Goal: Communication & Community: Ask a question

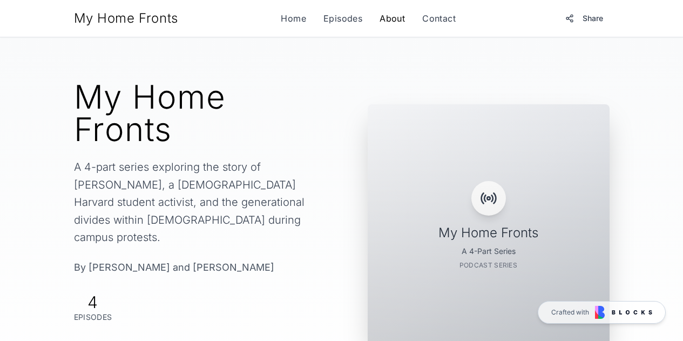
click at [397, 17] on link "About" at bounding box center [392, 18] width 25 height 13
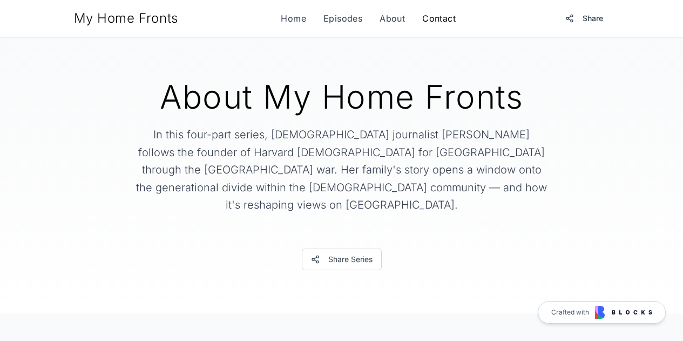
click at [439, 20] on link "Contact" at bounding box center [438, 18] width 33 height 13
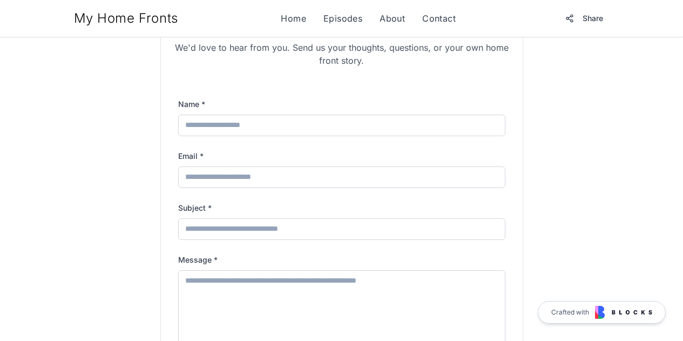
scroll to position [301, 0]
click at [321, 129] on input "Name *" at bounding box center [341, 126] width 327 height 22
type input "**********"
click at [243, 235] on input "Subject *" at bounding box center [341, 230] width 327 height 22
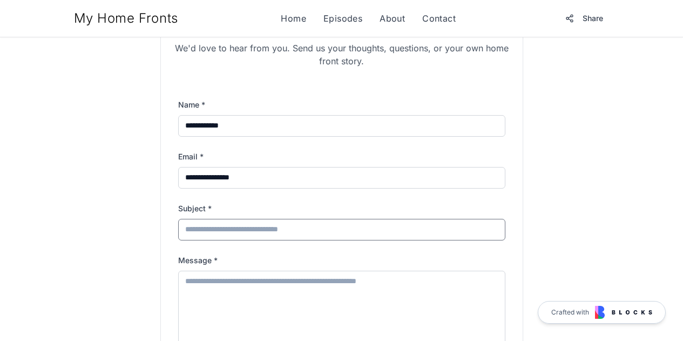
type input "*"
type input "**********"
click at [226, 304] on textarea "Message *" at bounding box center [341, 308] width 327 height 75
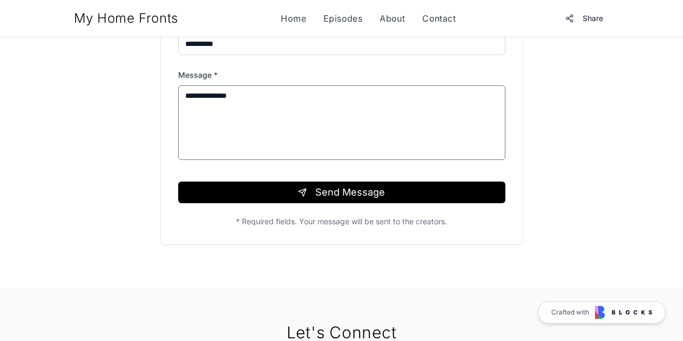
scroll to position [499, 0]
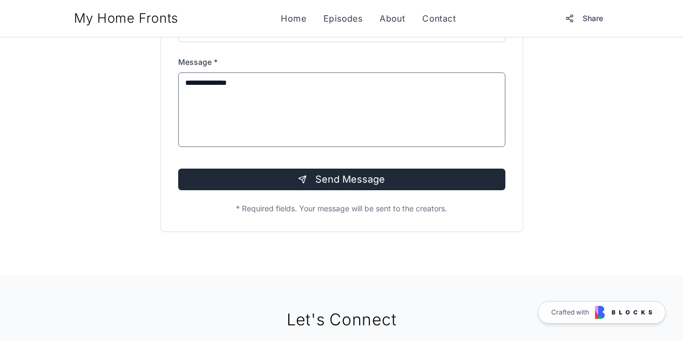
type textarea "**********"
click at [284, 185] on button "Send Message" at bounding box center [341, 180] width 327 height 22
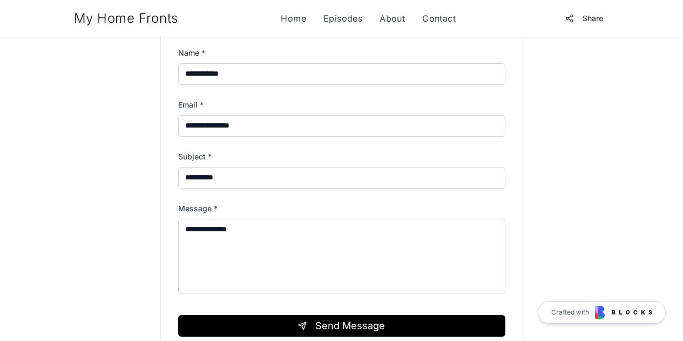
scroll to position [357, 0]
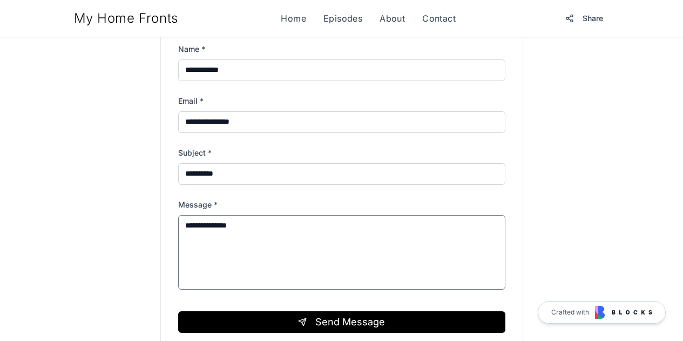
click at [290, 265] on textarea "**********" at bounding box center [341, 252] width 327 height 75
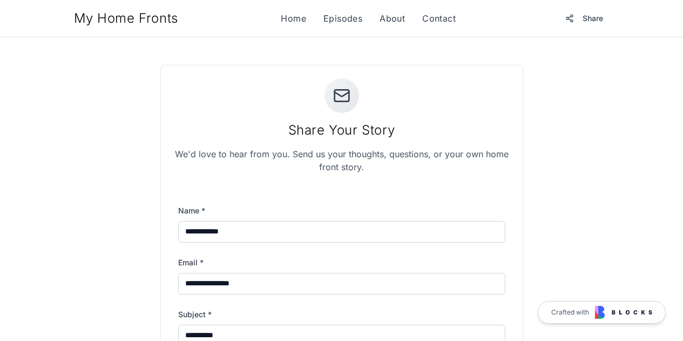
scroll to position [196, 0]
drag, startPoint x: 267, startPoint y: 281, endPoint x: 182, endPoint y: 276, distance: 85.0
click at [182, 276] on input "**********" at bounding box center [341, 283] width 327 height 22
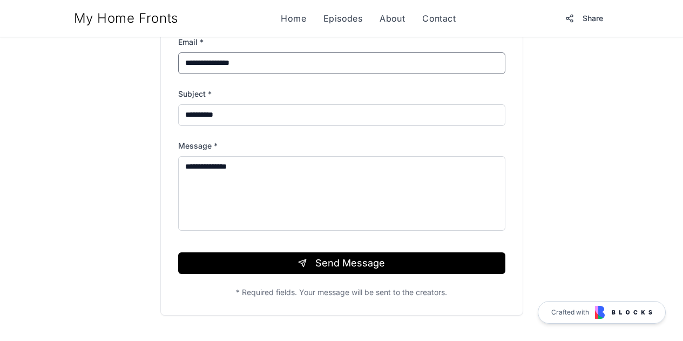
scroll to position [417, 0]
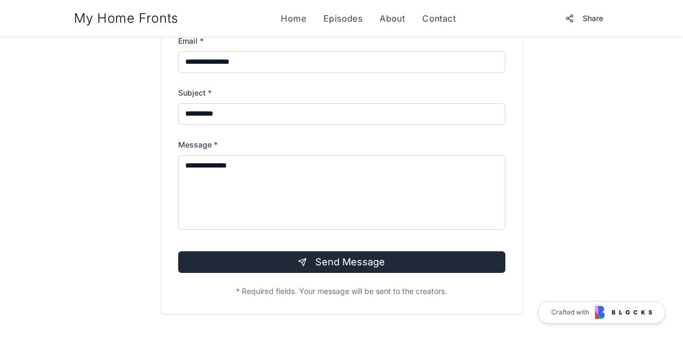
click at [331, 266] on button "Send Message" at bounding box center [341, 262] width 327 height 22
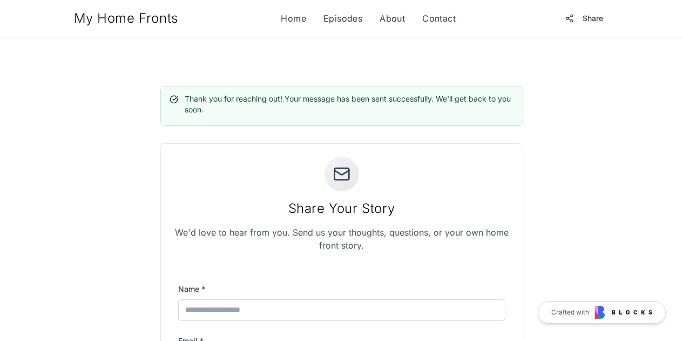
scroll to position [171, 0]
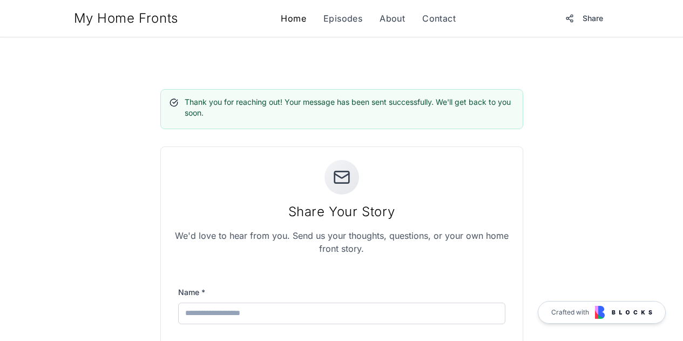
click at [296, 20] on link "Home" at bounding box center [293, 18] width 25 height 13
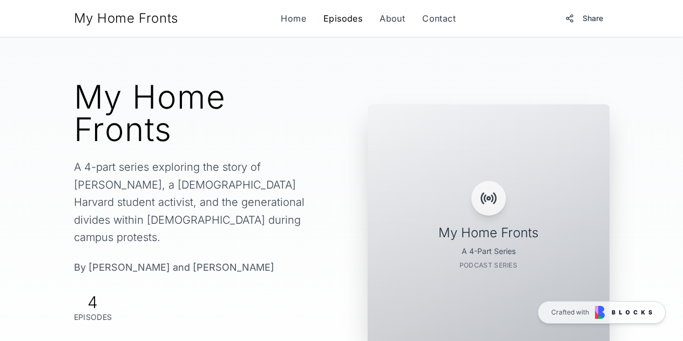
click at [335, 21] on link "Episodes" at bounding box center [343, 18] width 39 height 13
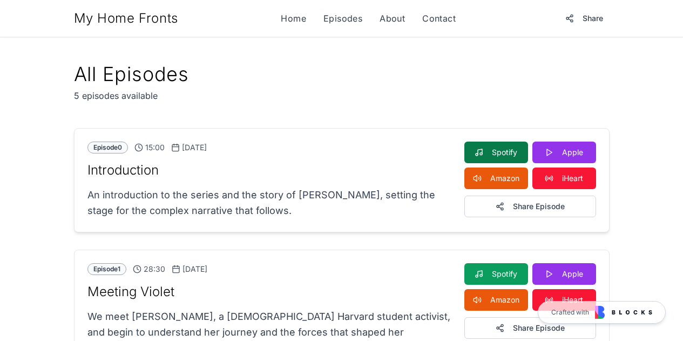
click at [519, 151] on link "Spotify" at bounding box center [497, 153] width 64 height 22
click at [596, 160] on link "Apple" at bounding box center [565, 153] width 64 height 22
click at [596, 182] on link "iHeart" at bounding box center [565, 178] width 64 height 22
click at [528, 176] on link "Amazon" at bounding box center [497, 178] width 64 height 22
click at [540, 207] on button "Share Episode" at bounding box center [531, 207] width 132 height 22
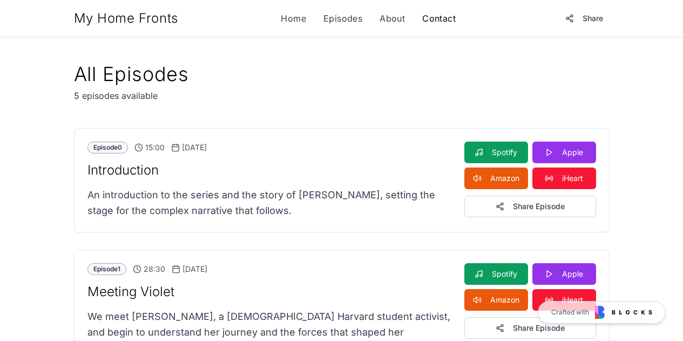
click at [438, 15] on link "Contact" at bounding box center [438, 18] width 33 height 13
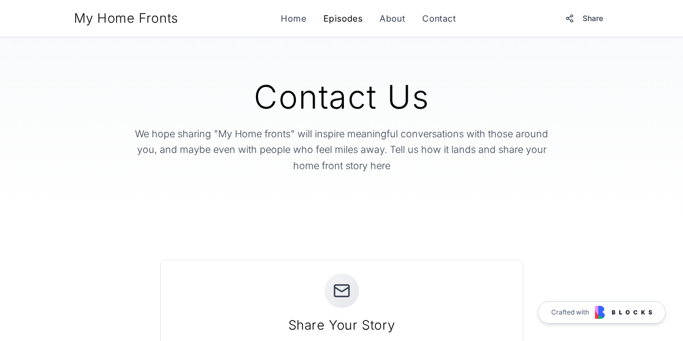
click at [329, 19] on link "Episodes" at bounding box center [343, 18] width 39 height 13
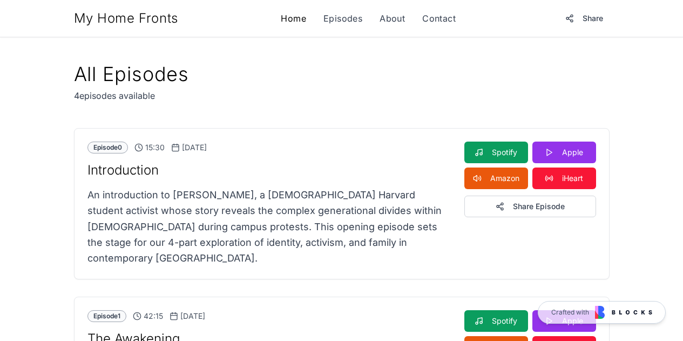
click at [295, 17] on link "Home" at bounding box center [293, 18] width 25 height 13
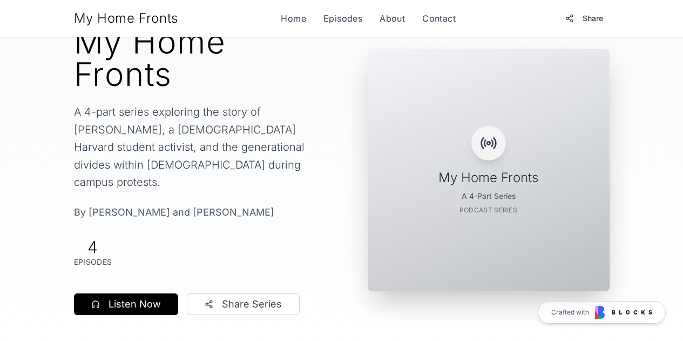
scroll to position [55, 0]
click at [107, 294] on button "Listen Now" at bounding box center [126, 305] width 104 height 22
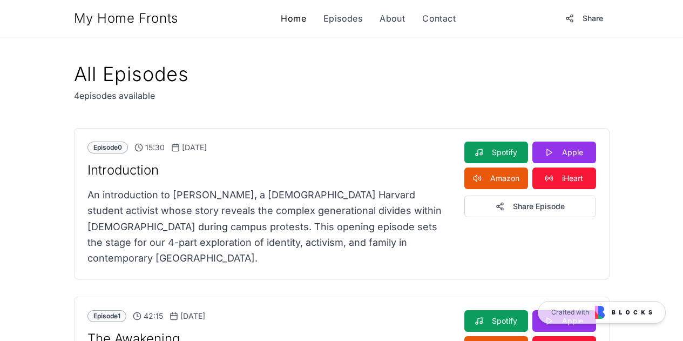
click at [296, 17] on link "Home" at bounding box center [293, 18] width 25 height 13
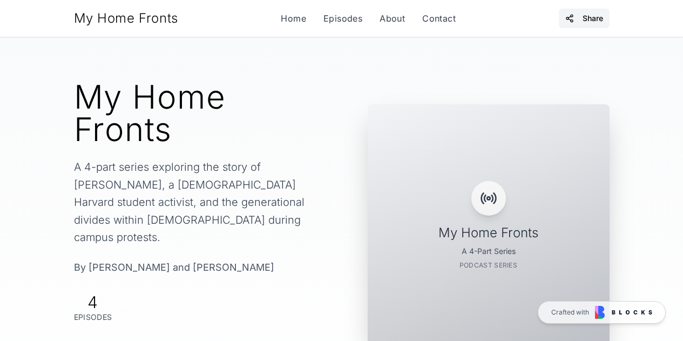
click at [603, 22] on span "Share" at bounding box center [593, 18] width 21 height 11
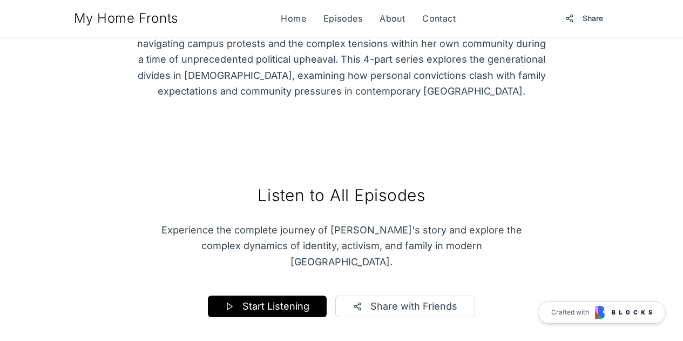
scroll to position [798, 0]
click at [360, 295] on button "Share with Friends" at bounding box center [405, 306] width 140 height 22
click at [270, 295] on button "Start Listening" at bounding box center [267, 306] width 119 height 22
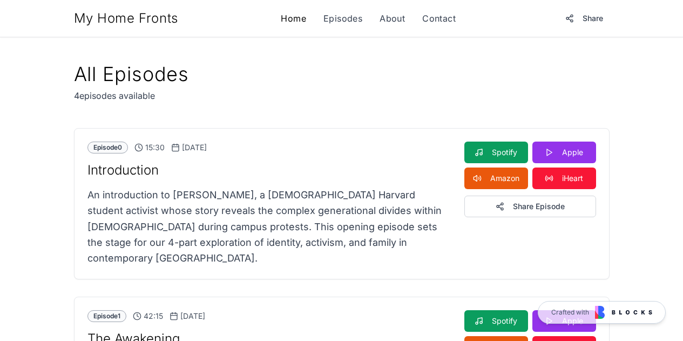
click at [291, 15] on link "Home" at bounding box center [293, 18] width 25 height 13
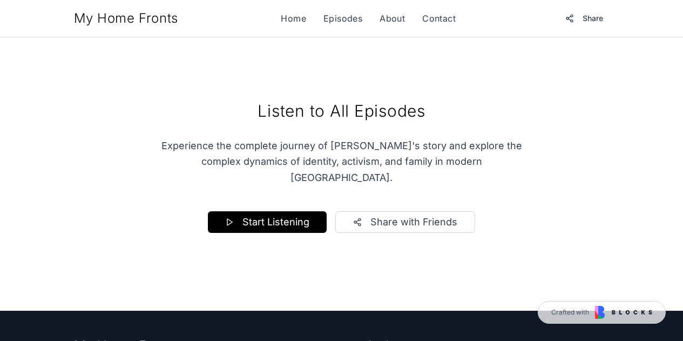
scroll to position [947, 0]
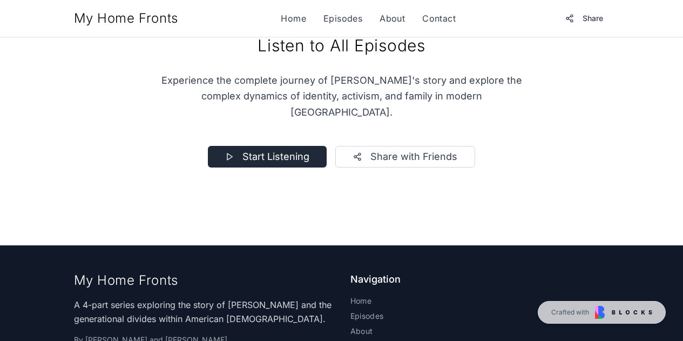
click at [275, 146] on button "Start Listening" at bounding box center [267, 157] width 119 height 22
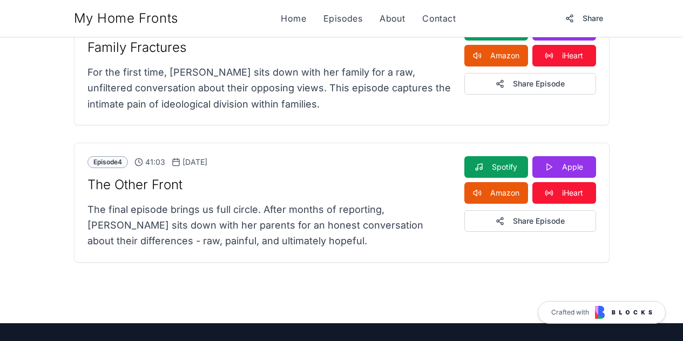
scroll to position [655, 0]
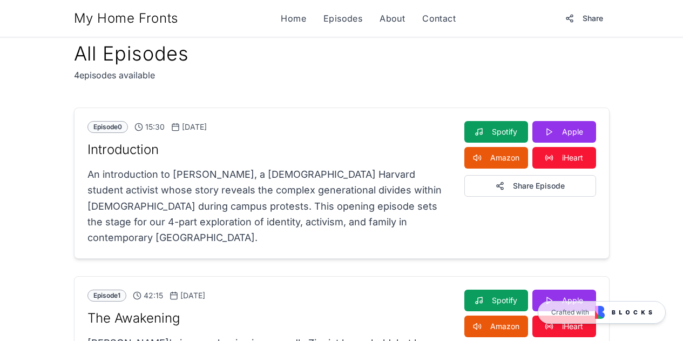
scroll to position [22, 0]
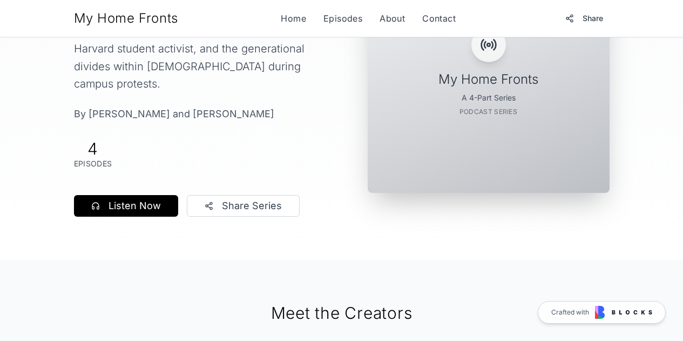
scroll to position [177, 0]
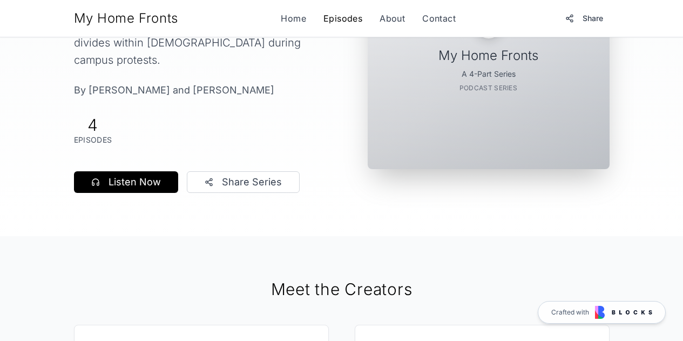
click at [340, 17] on link "Episodes" at bounding box center [343, 18] width 39 height 13
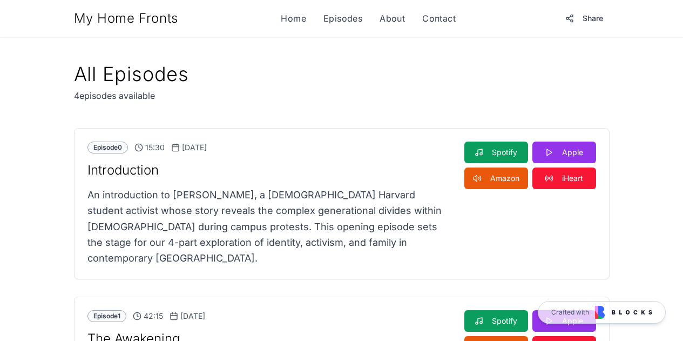
click at [294, 25] on div "My Home Fronts Home Episodes About Contact Share" at bounding box center [342, 18] width 536 height 19
click at [294, 21] on link "Home" at bounding box center [293, 18] width 25 height 13
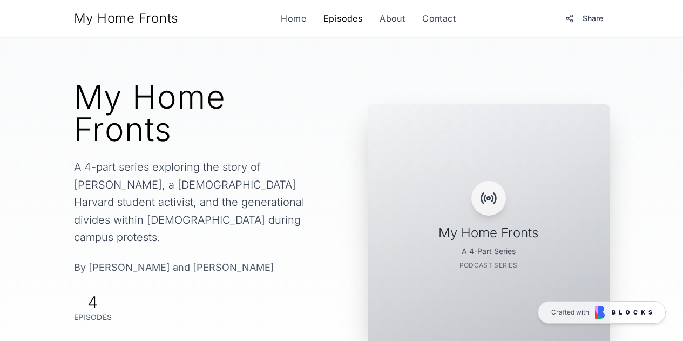
click at [346, 14] on link "Episodes" at bounding box center [343, 18] width 39 height 13
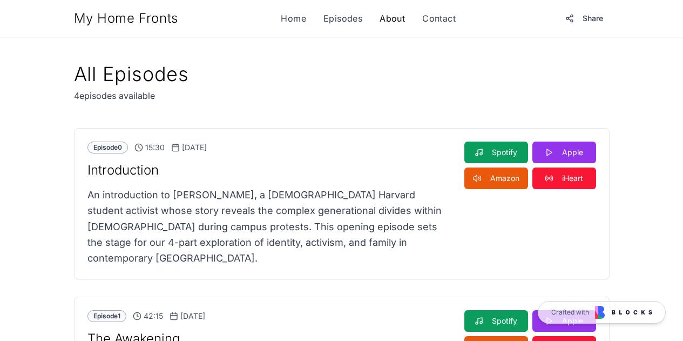
click at [395, 15] on link "About" at bounding box center [392, 18] width 25 height 13
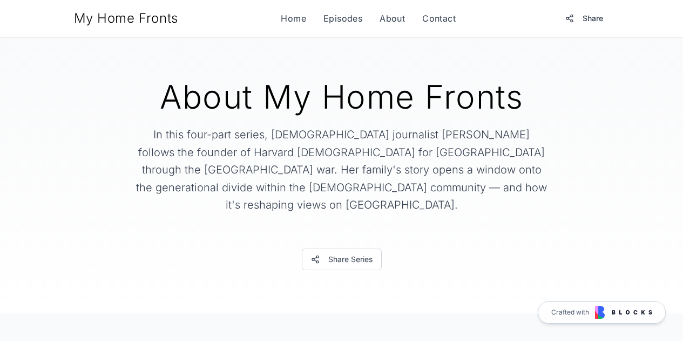
click at [74, 16] on div "My Home Fronts" at bounding box center [126, 18] width 104 height 17
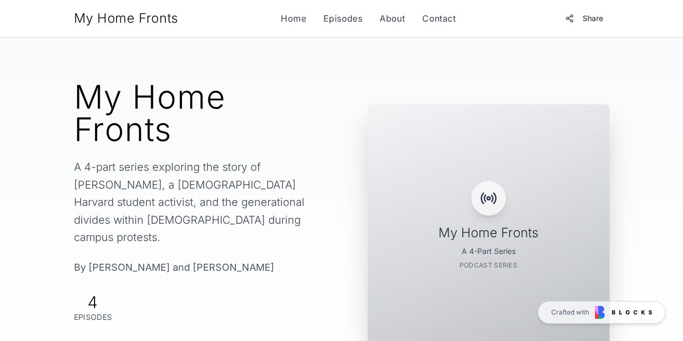
click at [74, 16] on div "My Home Fronts" at bounding box center [126, 18] width 104 height 17
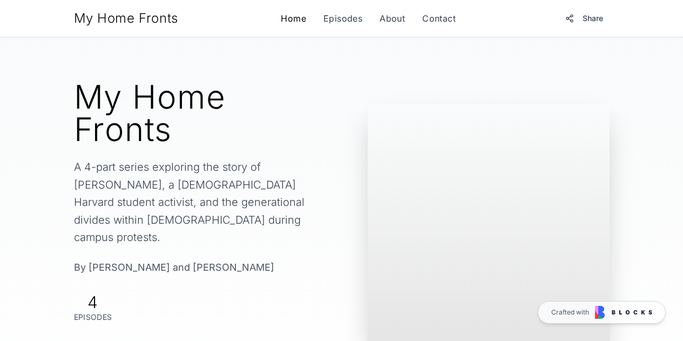
click at [284, 17] on link "Home" at bounding box center [293, 18] width 25 height 13
click at [334, 21] on link "Episodes" at bounding box center [343, 18] width 39 height 13
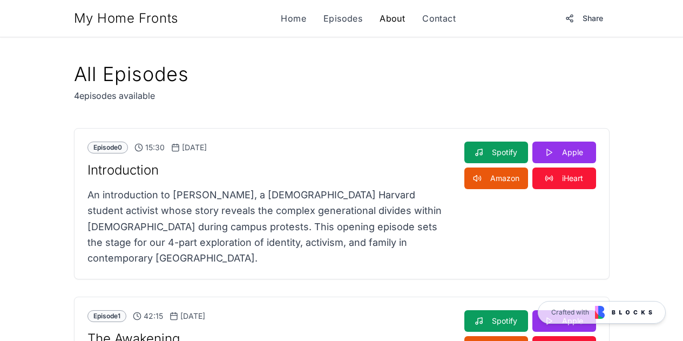
click at [383, 18] on link "About" at bounding box center [392, 18] width 25 height 13
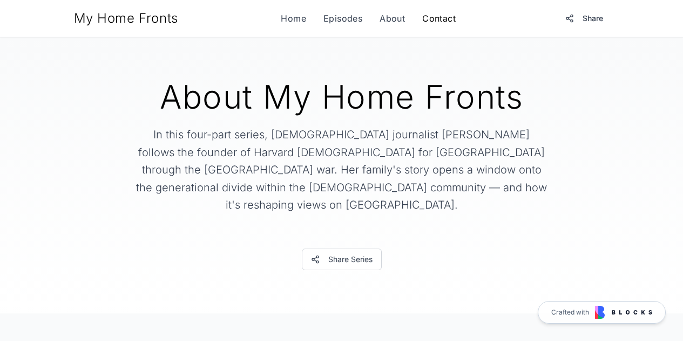
click at [439, 19] on link "Contact" at bounding box center [438, 18] width 33 height 13
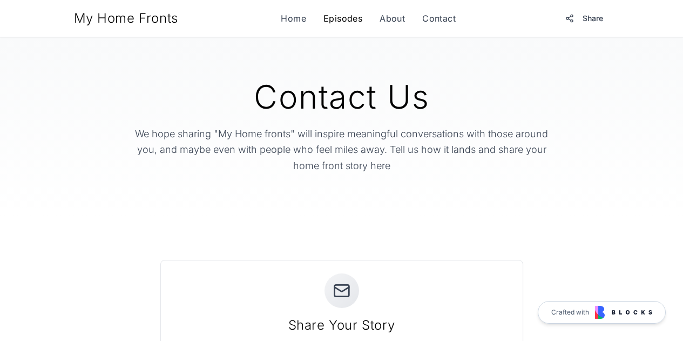
click at [344, 13] on link "Episodes" at bounding box center [343, 18] width 39 height 13
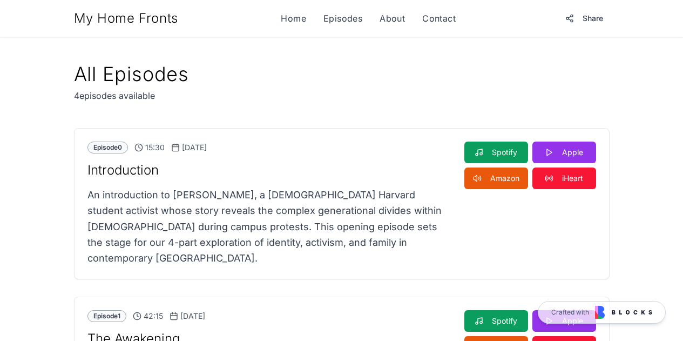
click at [278, 17] on div "My Home Fronts Home Episodes About Contact Share" at bounding box center [342, 18] width 536 height 19
click at [293, 18] on link "Home" at bounding box center [293, 18] width 25 height 13
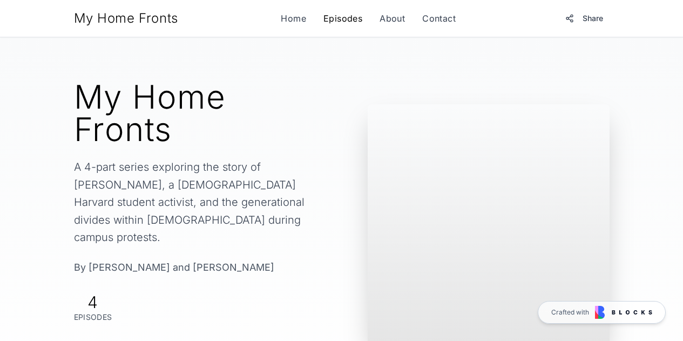
click at [341, 20] on link "Episodes" at bounding box center [343, 18] width 39 height 13
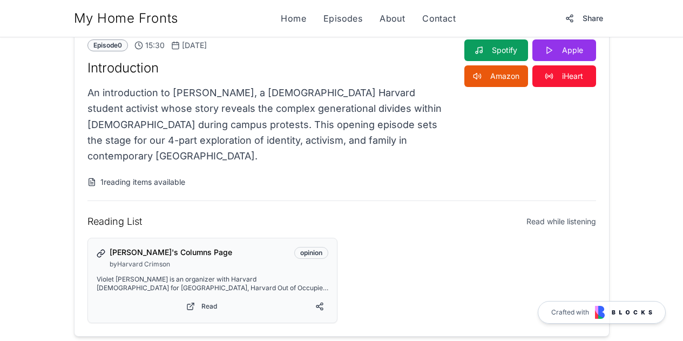
scroll to position [103, 0]
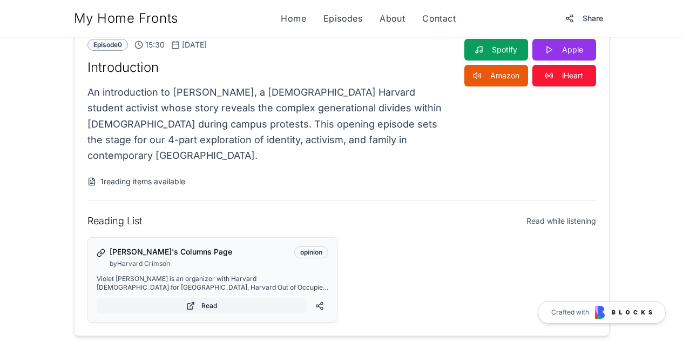
click at [190, 298] on link "Read" at bounding box center [202, 305] width 210 height 15
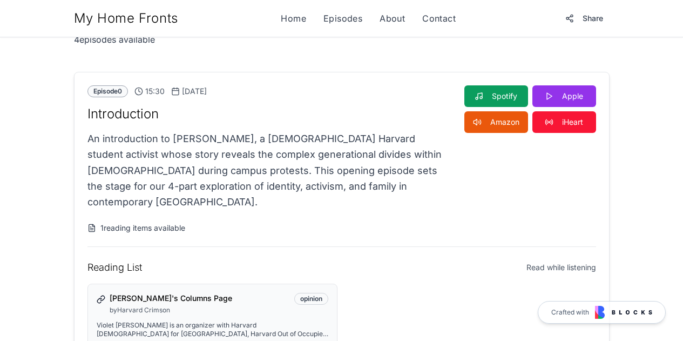
scroll to position [56, 0]
click at [575, 263] on span "Read while listening" at bounding box center [562, 268] width 70 height 11
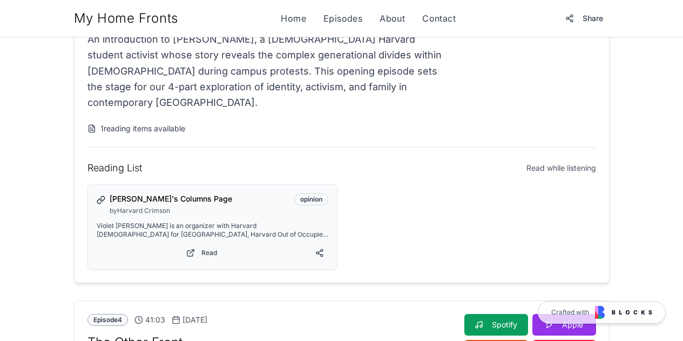
scroll to position [158, 0]
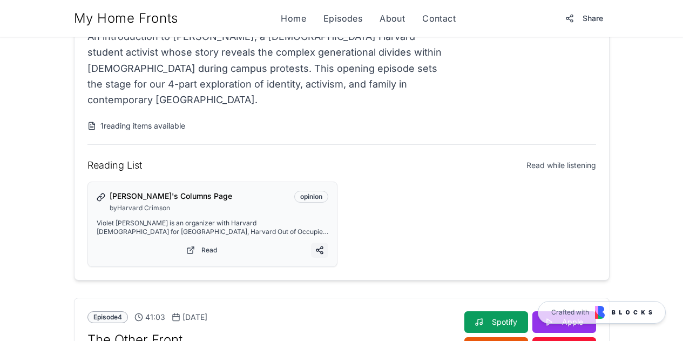
click at [320, 243] on button at bounding box center [319, 250] width 17 height 15
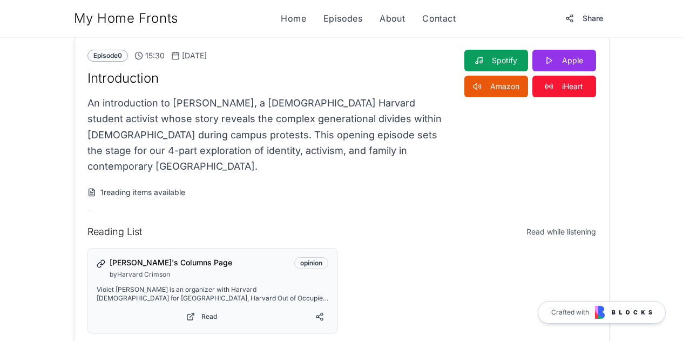
scroll to position [91, 0]
drag, startPoint x: 117, startPoint y: 213, endPoint x: 44, endPoint y: 216, distance: 73.5
click at [75, 216] on div "Episode 0 15:30 [DATE] Introduction An introduction to [PERSON_NAME], a [DEMOGR…" at bounding box center [342, 192] width 535 height 310
copy h4 "Reading List"
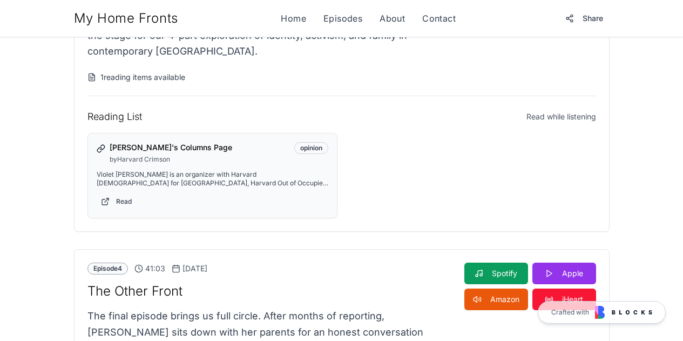
scroll to position [204, 0]
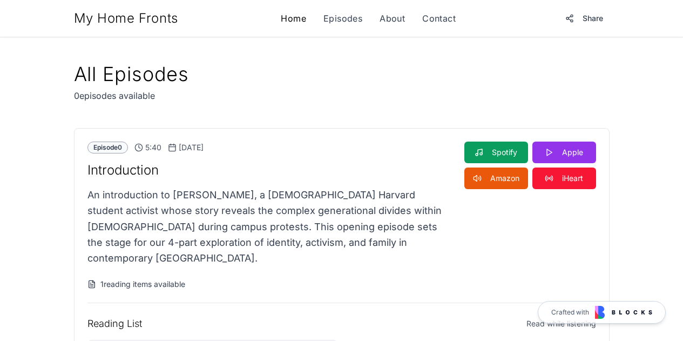
click at [290, 21] on link "Home" at bounding box center [293, 18] width 25 height 13
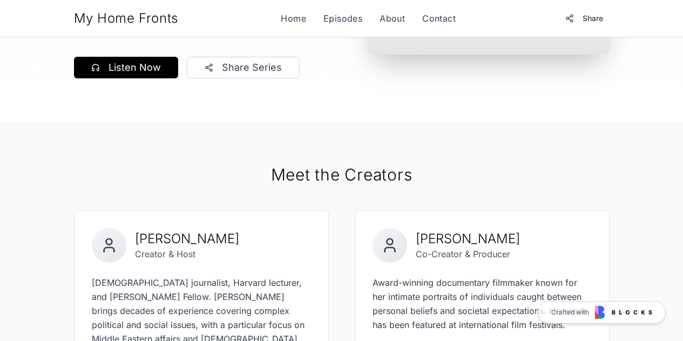
scroll to position [305, 0]
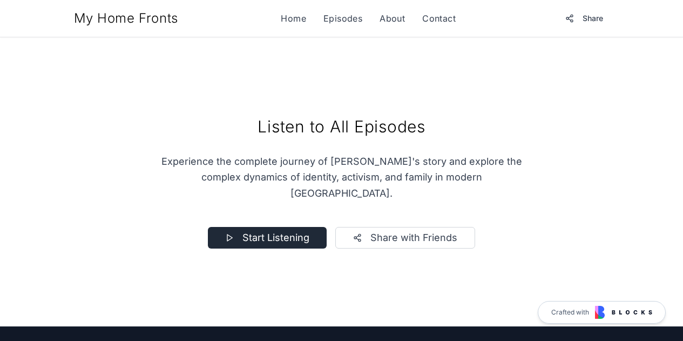
click at [289, 227] on button "Start Listening" at bounding box center [267, 238] width 119 height 22
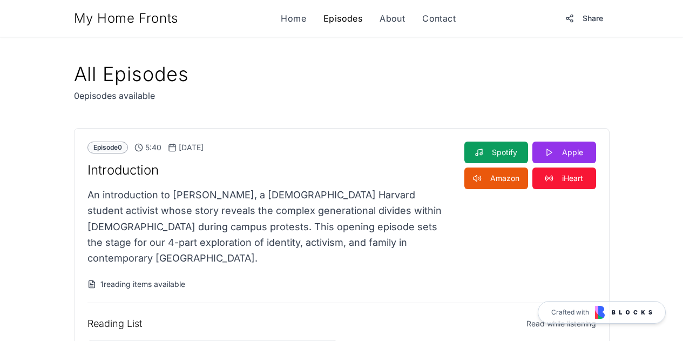
click at [346, 24] on link "Episodes" at bounding box center [343, 18] width 39 height 13
click at [394, 17] on link "About" at bounding box center [392, 18] width 25 height 13
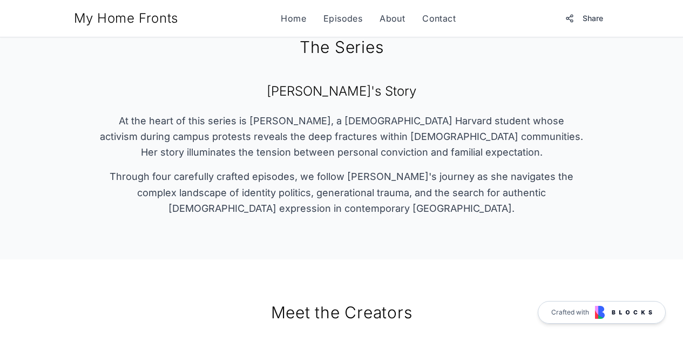
scroll to position [309, 0]
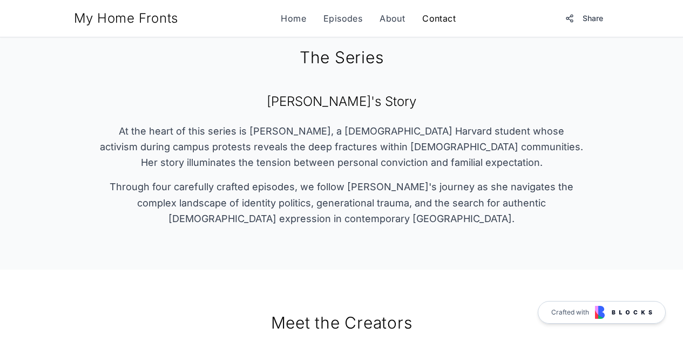
click at [432, 21] on link "Contact" at bounding box center [438, 18] width 33 height 13
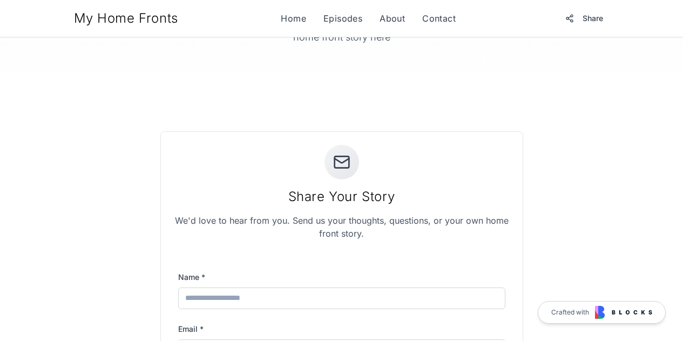
scroll to position [128, 0]
click at [253, 302] on input "Name *" at bounding box center [341, 299] width 327 height 22
type input "**********"
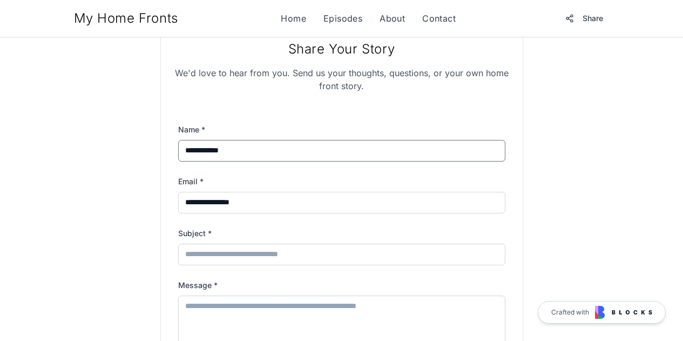
scroll to position [279, 0]
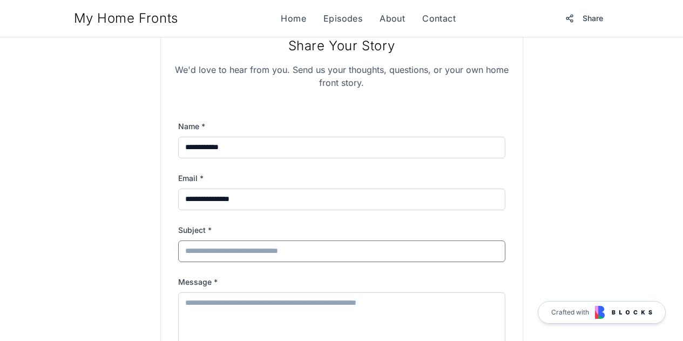
click at [272, 253] on input "Subject *" at bounding box center [341, 251] width 327 height 22
type input "**********"
click at [272, 308] on textarea "Message *" at bounding box center [341, 329] width 327 height 75
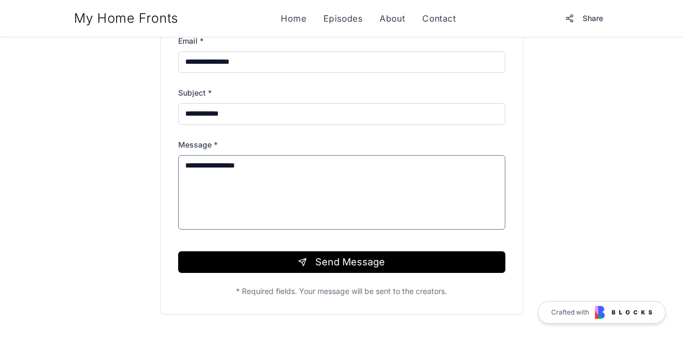
scroll to position [421, 0]
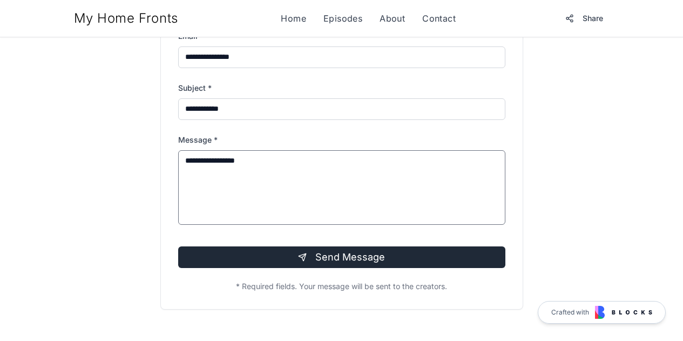
type textarea "**********"
click at [292, 252] on button "Send Message" at bounding box center [341, 257] width 327 height 22
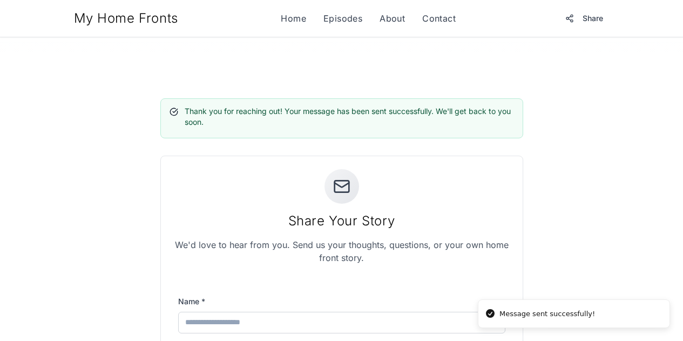
scroll to position [0, 0]
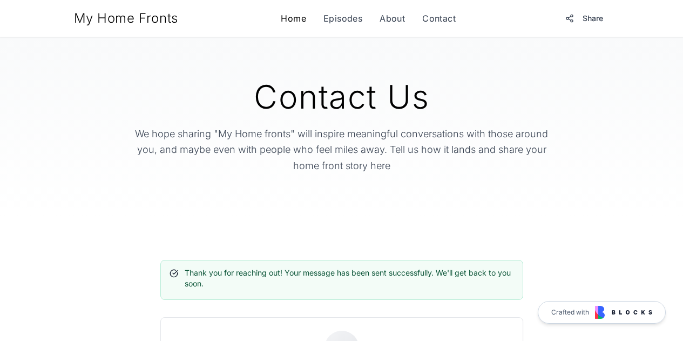
click at [296, 19] on link "Home" at bounding box center [293, 18] width 25 height 13
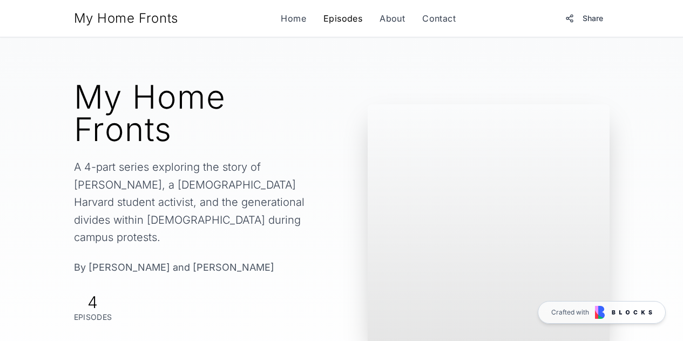
click at [337, 15] on link "Episodes" at bounding box center [343, 18] width 39 height 13
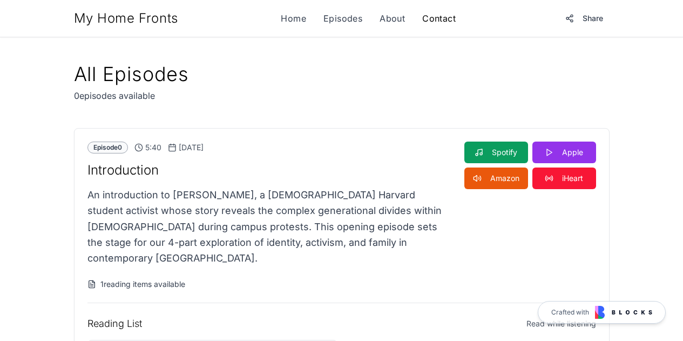
click at [442, 24] on link "Contact" at bounding box center [438, 18] width 33 height 13
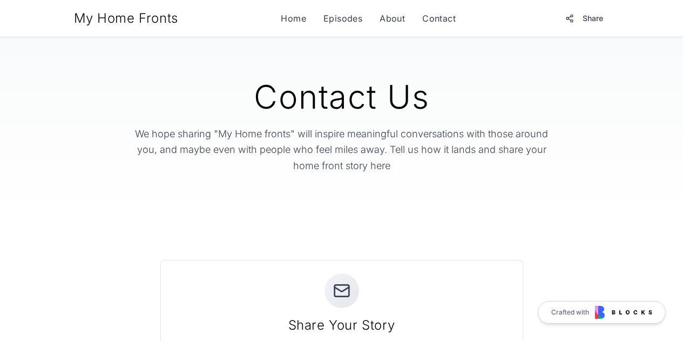
click at [205, 69] on div "Contact Us We hope sharing "My Home fronts" will inspire meaningful conversatio…" at bounding box center [341, 126] width 553 height 179
click at [74, 20] on div "My Home Fronts" at bounding box center [126, 18] width 104 height 17
